Goal: Answer question/provide support: Share knowledge or assist other users

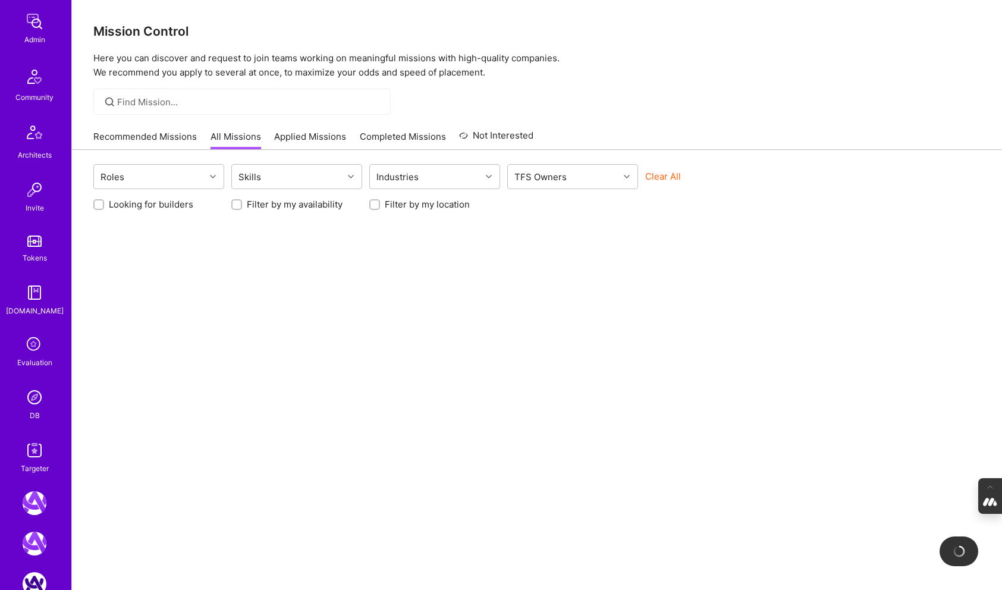
scroll to position [243, 0]
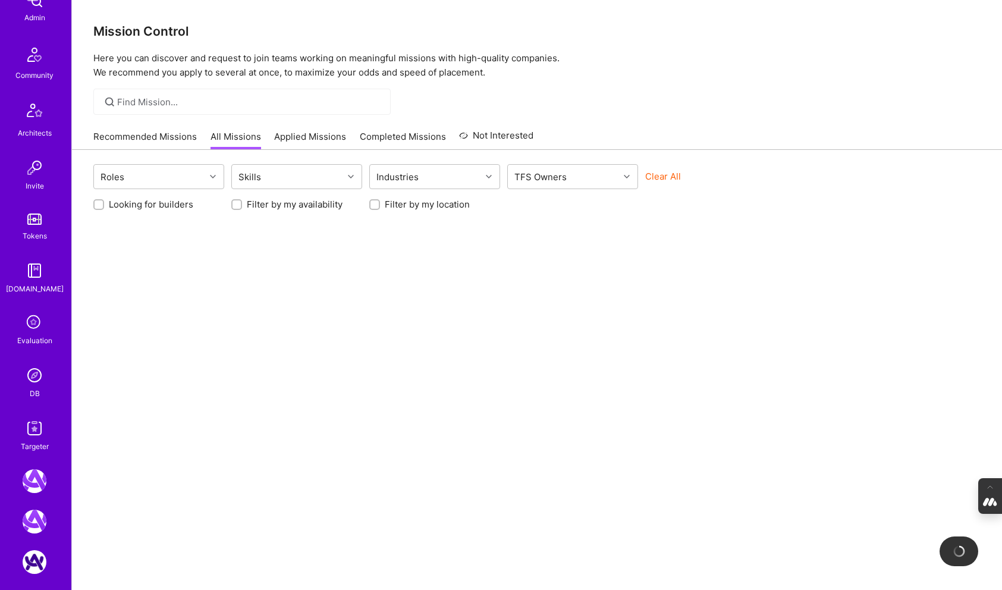
click at [33, 397] on div "DB" at bounding box center [35, 393] width 10 height 12
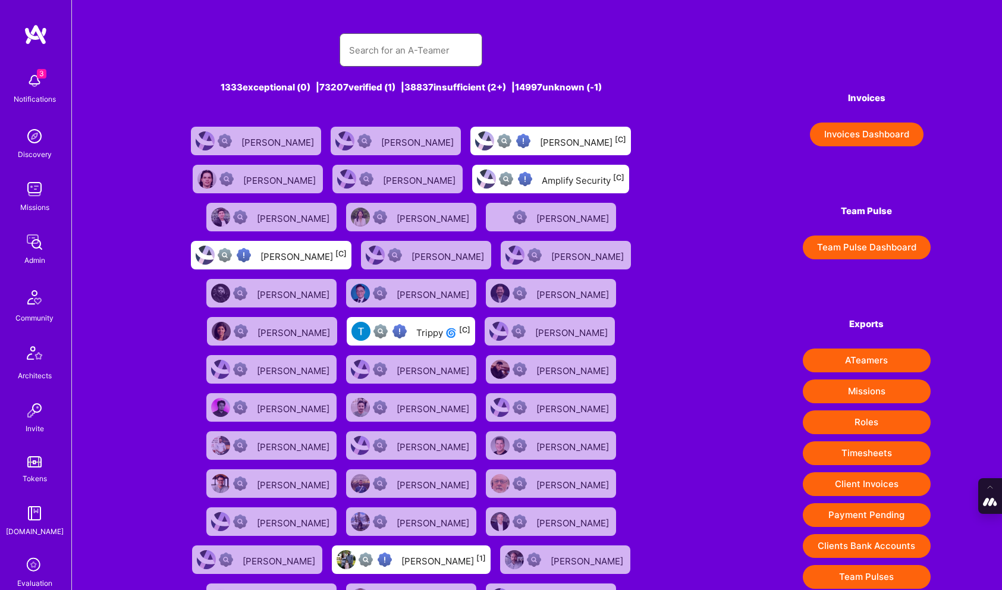
click at [414, 50] on input "text" at bounding box center [411, 50] width 124 height 30
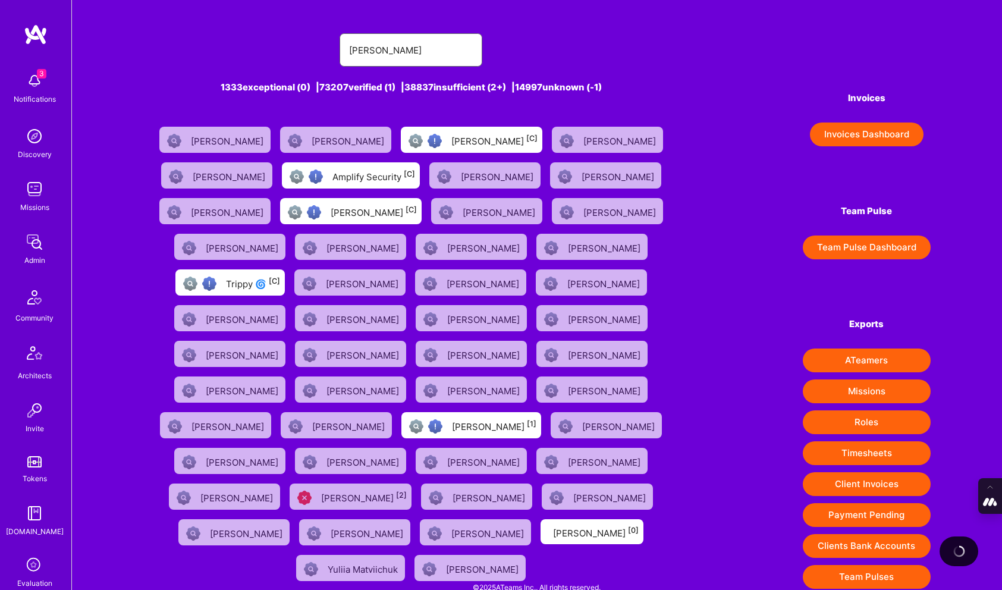
type input "[PERSON_NAME]"
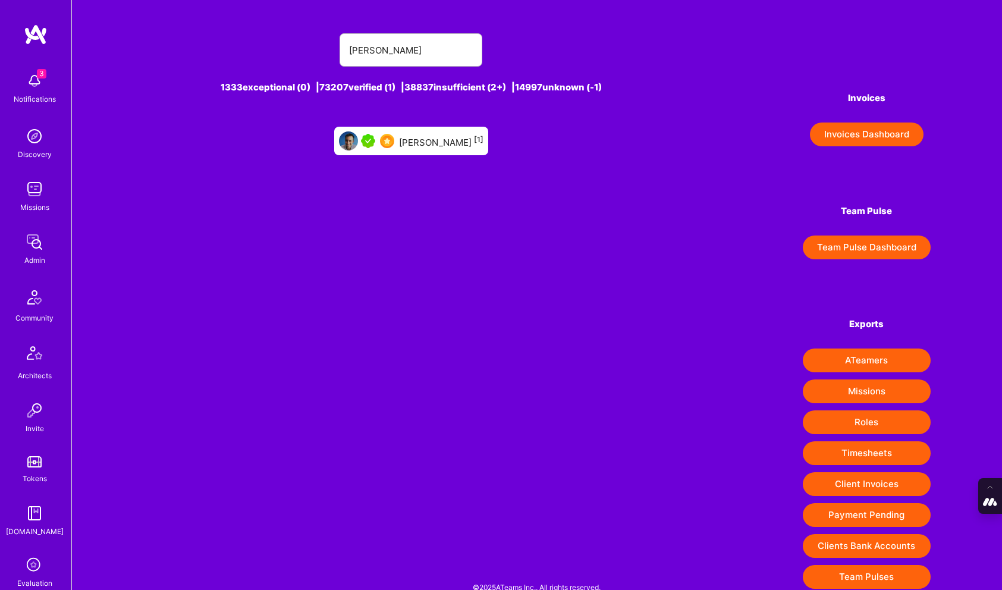
click at [442, 152] on div "Luis Teofilo [1]" at bounding box center [411, 141] width 154 height 29
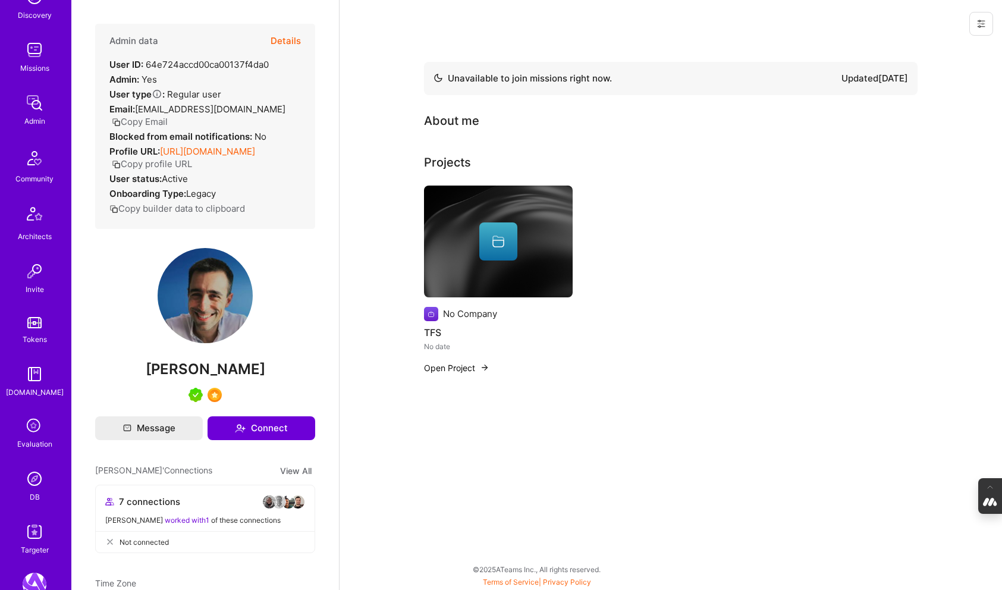
scroll to position [142, 0]
click at [31, 480] on img at bounding box center [35, 477] width 24 height 24
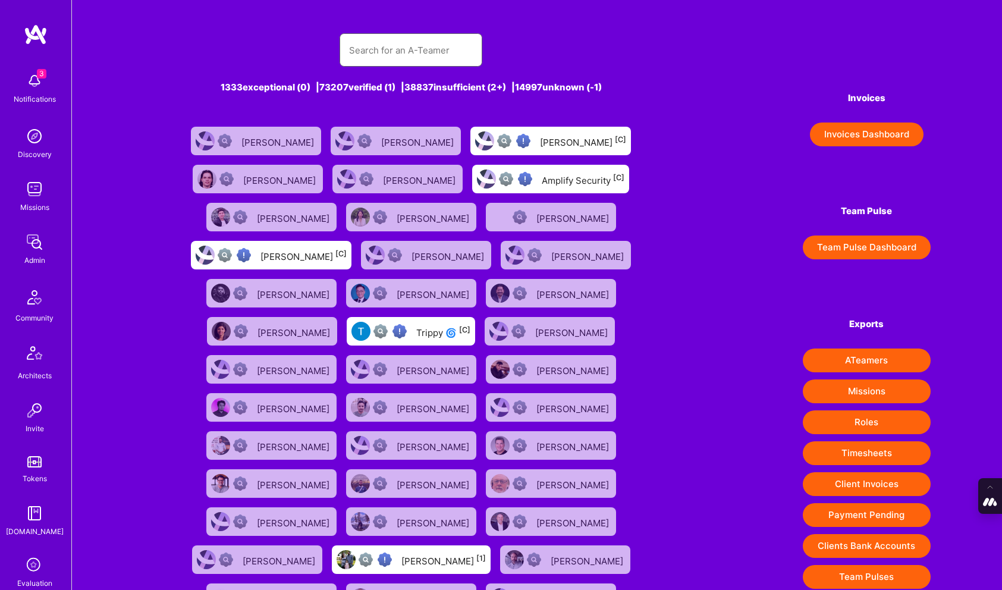
click at [430, 51] on input "text" at bounding box center [411, 50] width 124 height 30
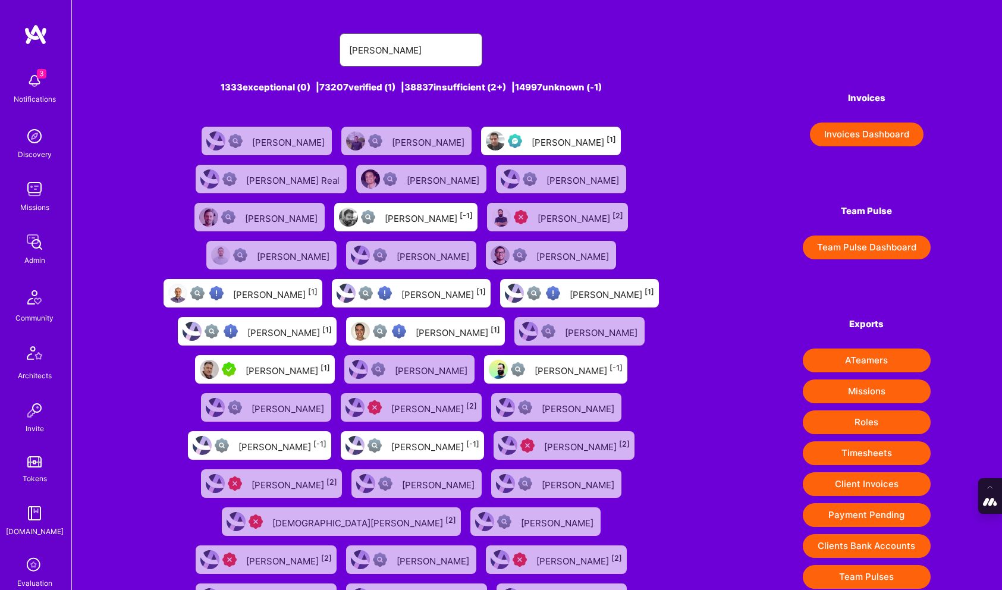
type input "javier rincon"
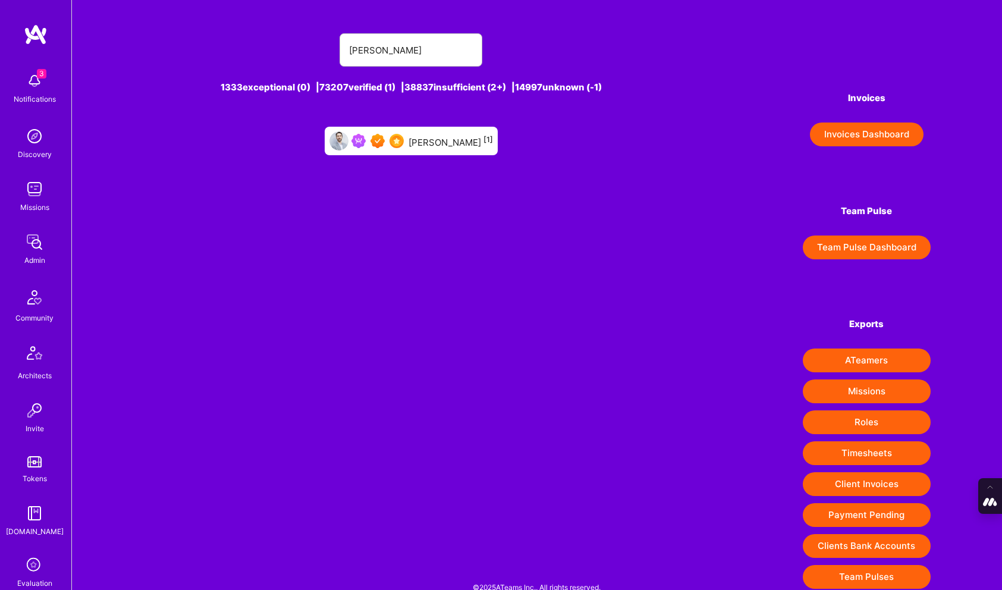
click at [446, 140] on div "Javier Rincon [1]" at bounding box center [451, 140] width 84 height 15
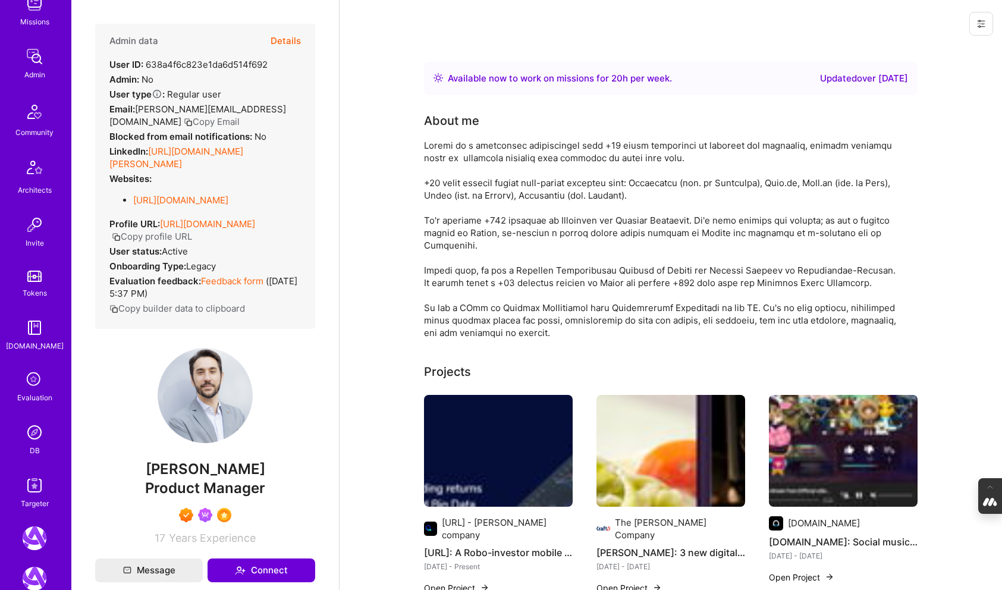
scroll to position [200, 0]
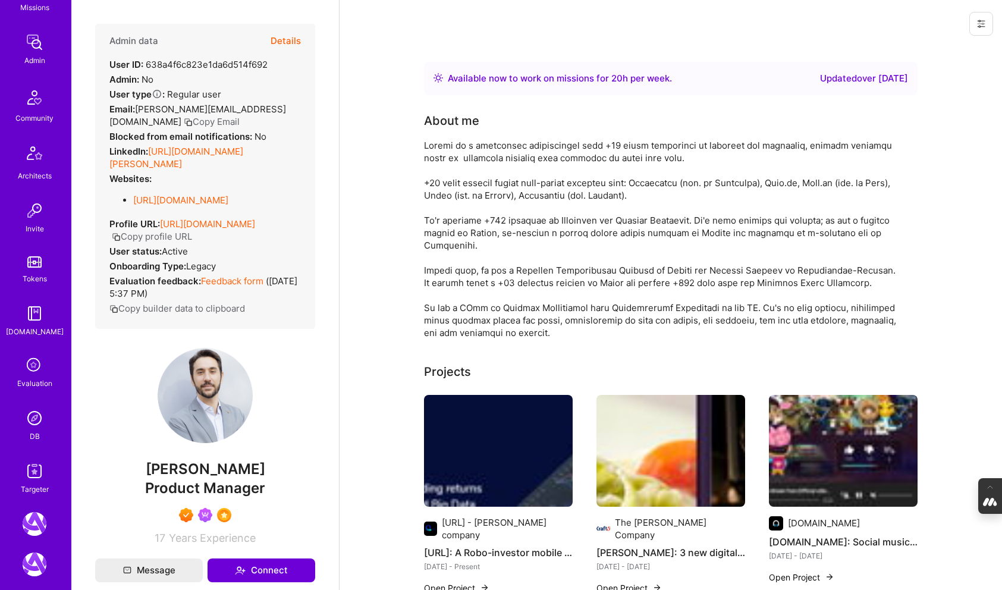
click at [36, 416] on img at bounding box center [35, 418] width 24 height 24
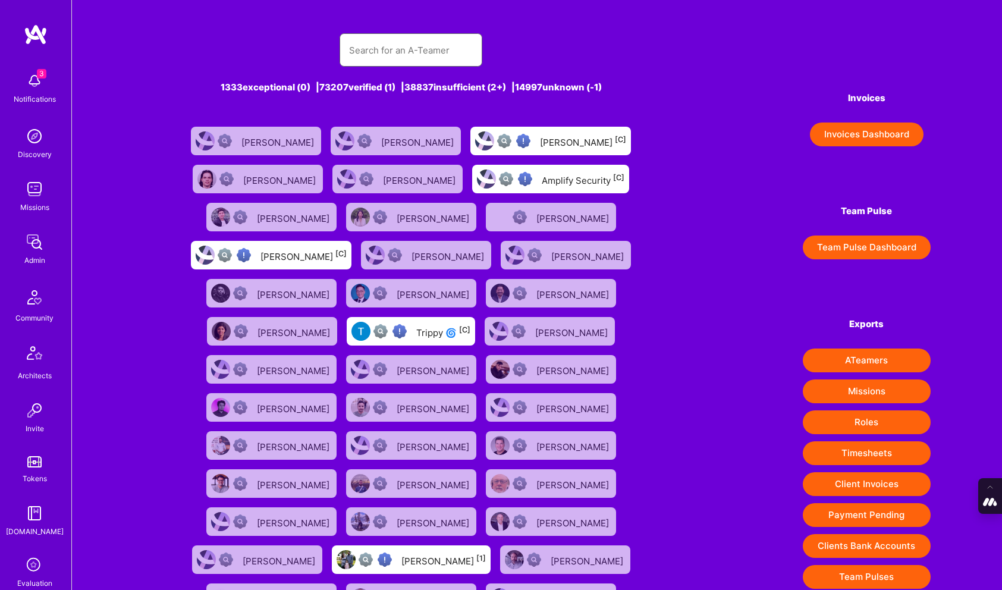
click at [386, 57] on input "text" at bounding box center [411, 50] width 124 height 30
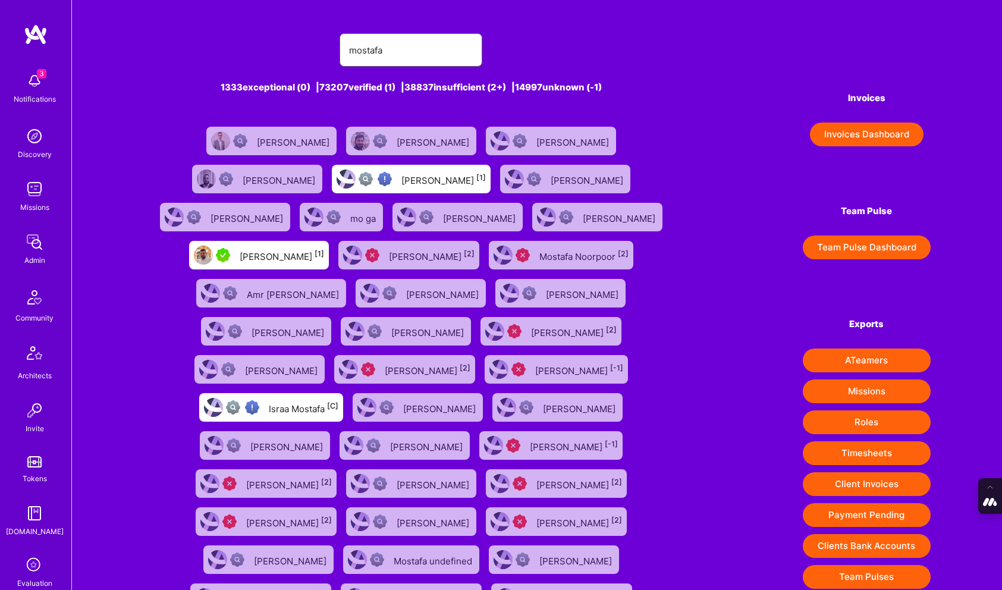
type input "mostafa@a.team"
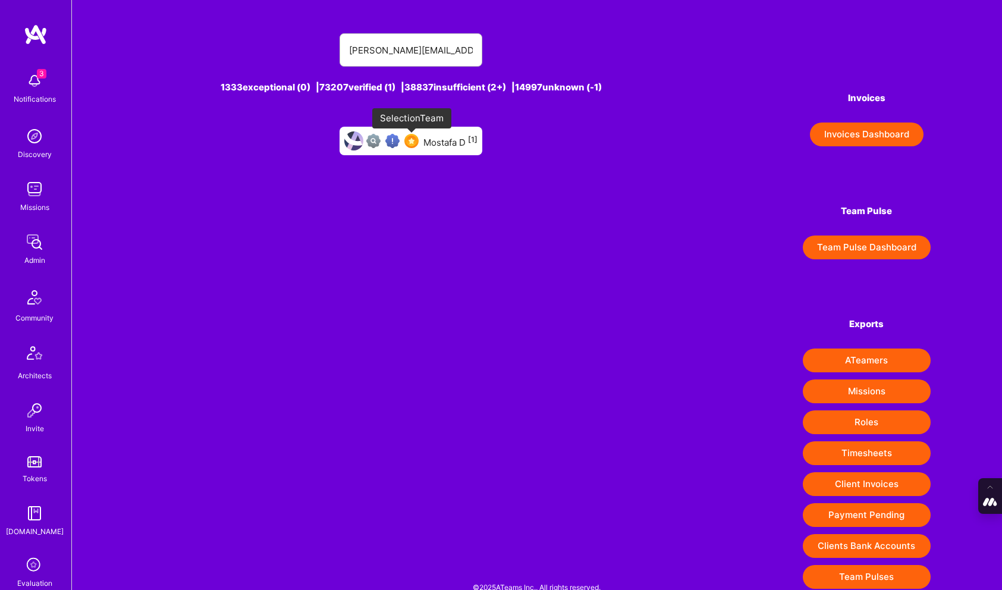
click at [416, 138] on img at bounding box center [411, 141] width 14 height 14
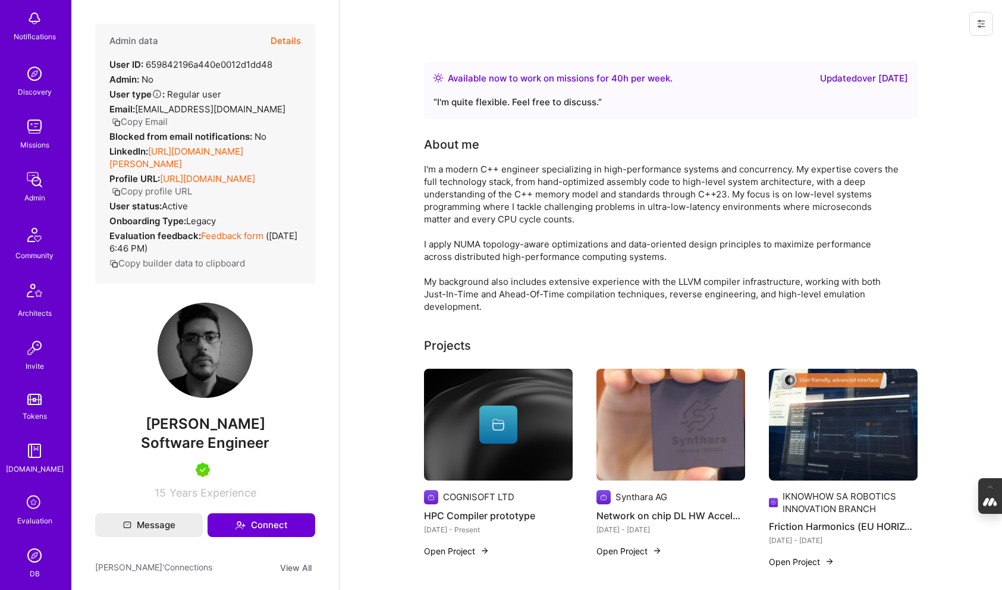
scroll to position [65, 0]
click at [33, 513] on div "Evaluation" at bounding box center [34, 518] width 35 height 12
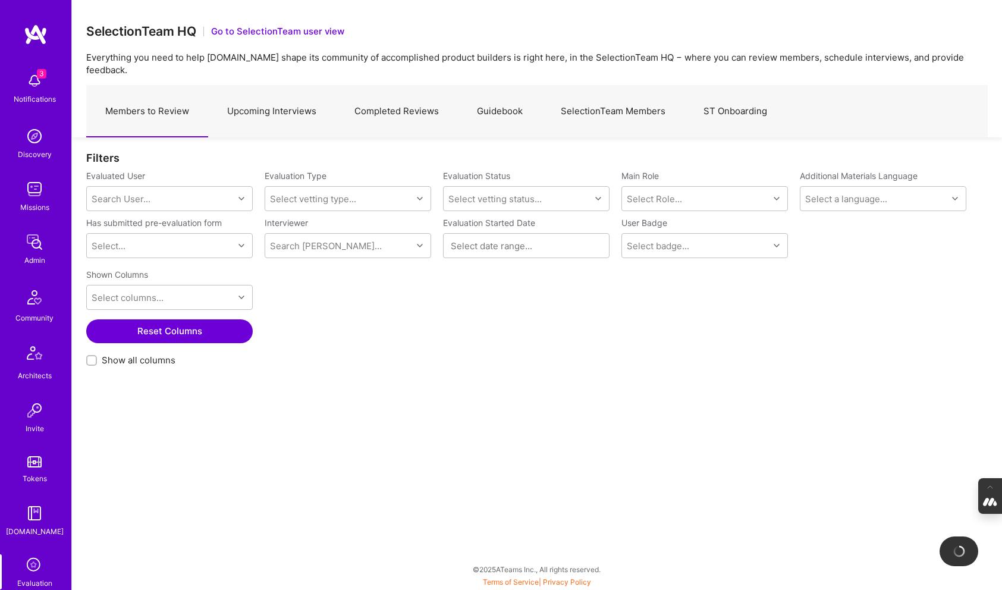
click at [387, 95] on link "Completed Reviews" at bounding box center [396, 112] width 123 height 52
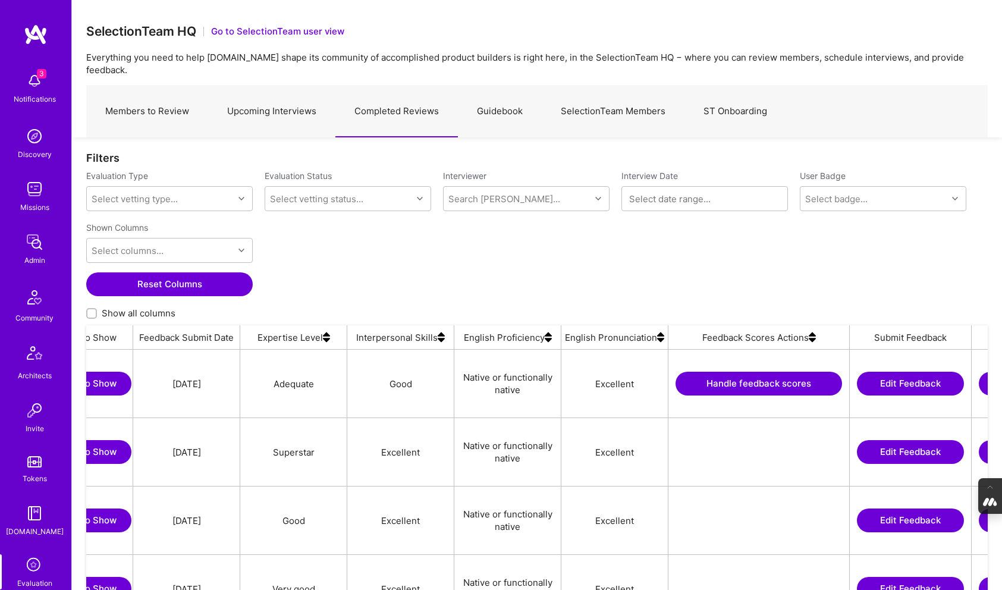
scroll to position [0, 1109]
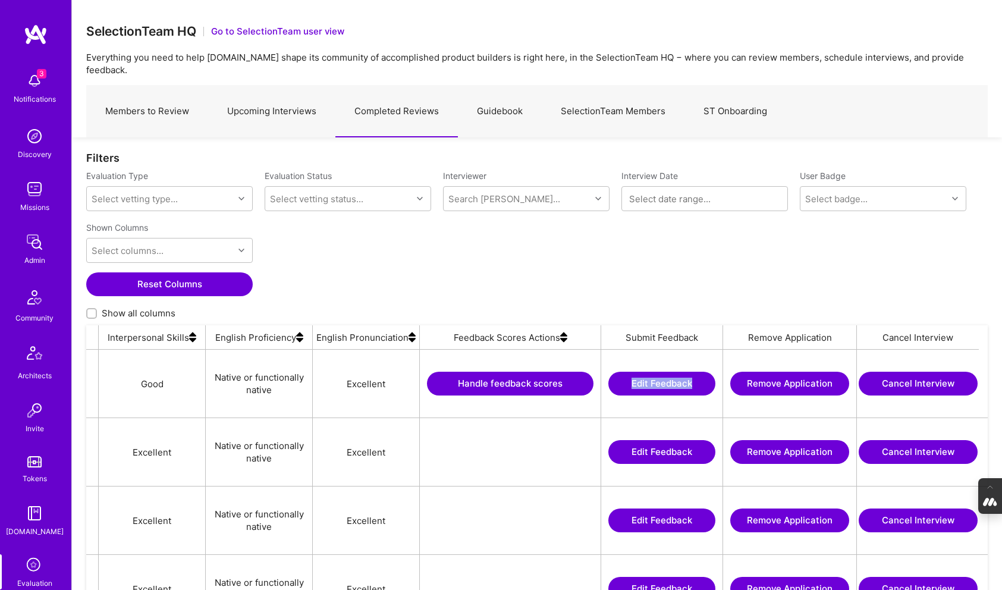
click at [501, 372] on button "Handle feedback scores" at bounding box center [510, 384] width 167 height 24
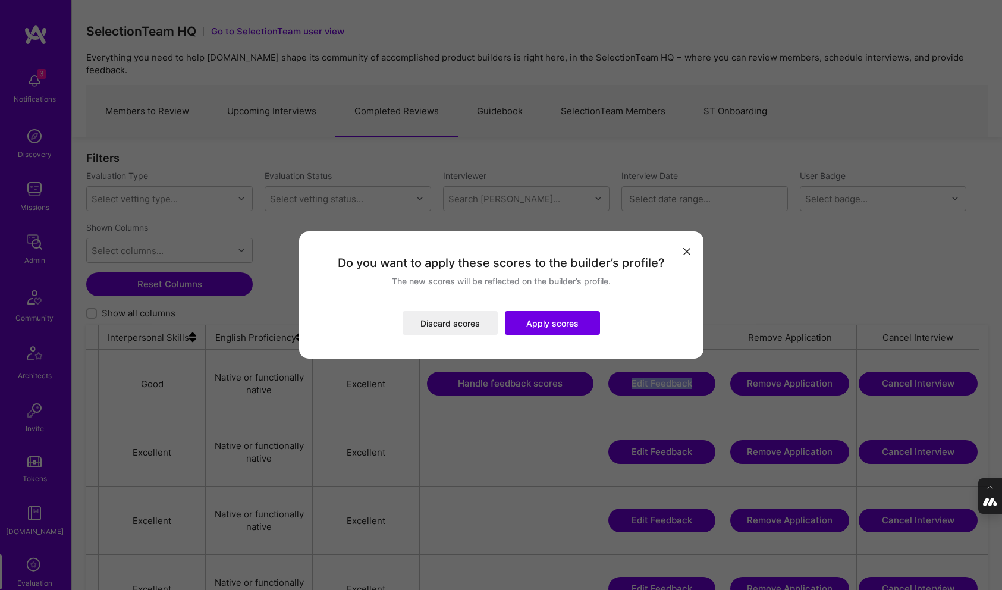
click at [551, 327] on button "Apply scores" at bounding box center [552, 323] width 95 height 24
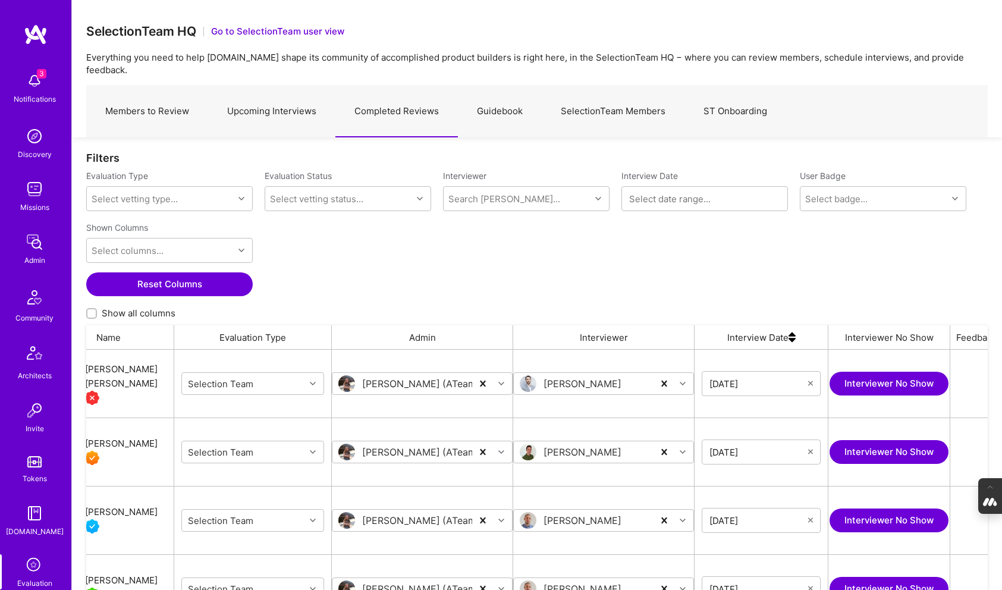
scroll to position [0, 0]
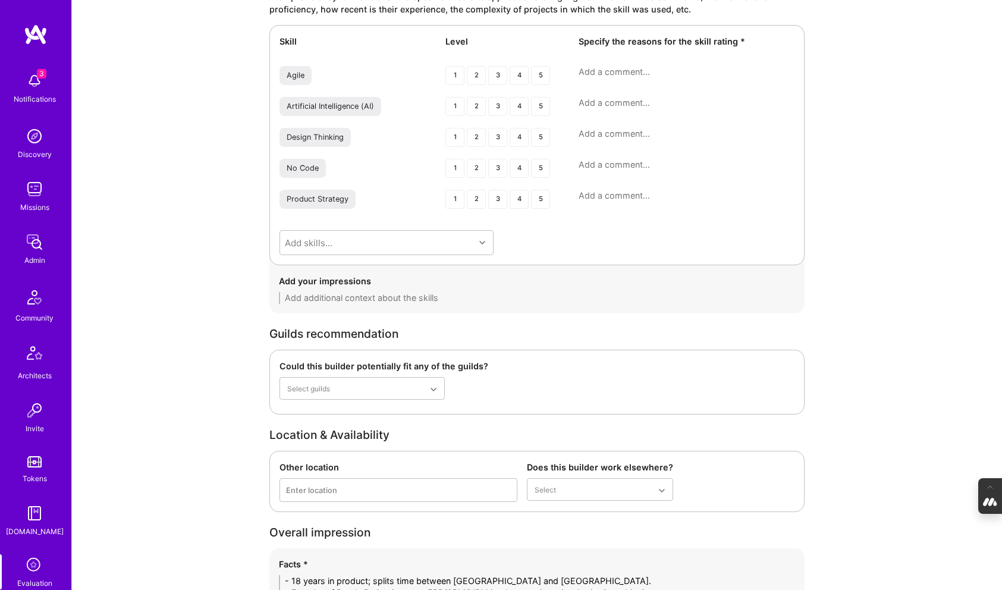
scroll to position [1914, 0]
